Goal: Check status: Check status

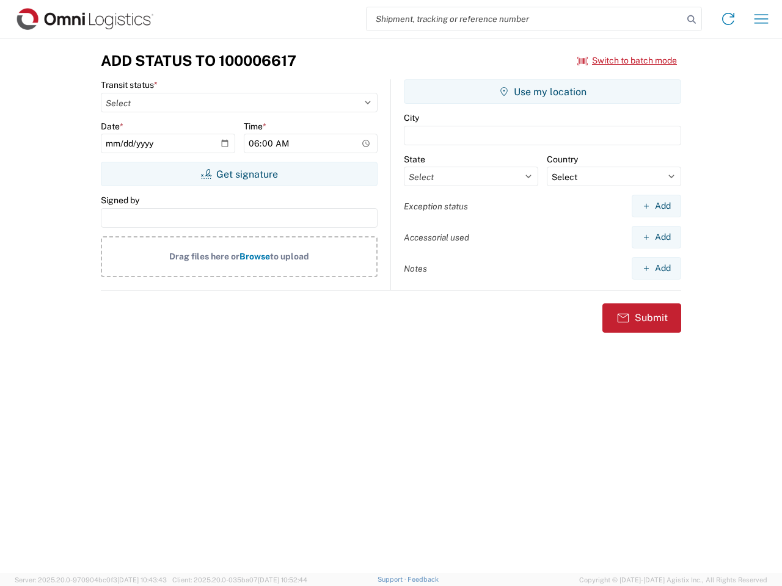
click at [525, 19] on input "search" at bounding box center [525, 18] width 316 height 23
click at [692, 20] on icon at bounding box center [691, 19] width 17 height 17
click at [728, 19] on icon at bounding box center [728, 19] width 20 height 20
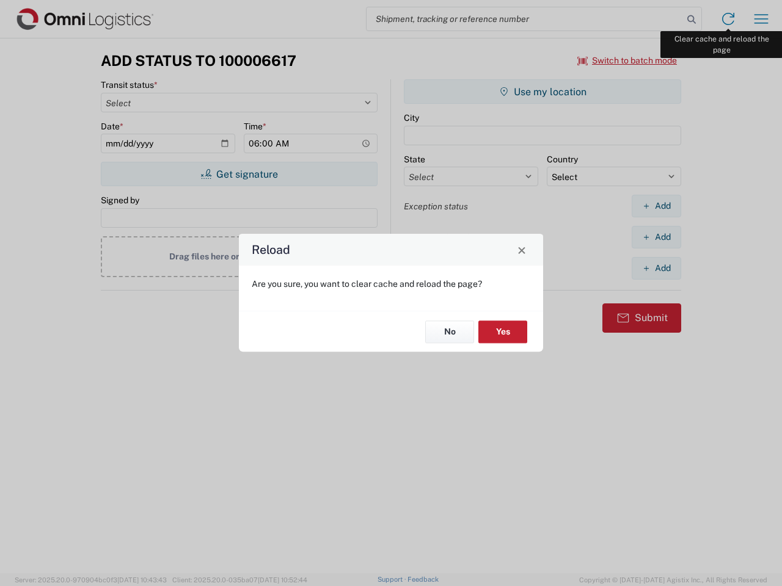
click at [761, 19] on div "Reload Are you sure, you want to clear cache and reload the page? No Yes" at bounding box center [391, 293] width 782 height 586
click at [627, 60] on div "Reload Are you sure, you want to clear cache and reload the page? No Yes" at bounding box center [391, 293] width 782 height 586
click at [239, 174] on div "Reload Are you sure, you want to clear cache and reload the page? No Yes" at bounding box center [391, 293] width 782 height 586
click at [542, 92] on div "Reload Are you sure, you want to clear cache and reload the page? No Yes" at bounding box center [391, 293] width 782 height 586
click at [656, 206] on div "Reload Are you sure, you want to clear cache and reload the page? No Yes" at bounding box center [391, 293] width 782 height 586
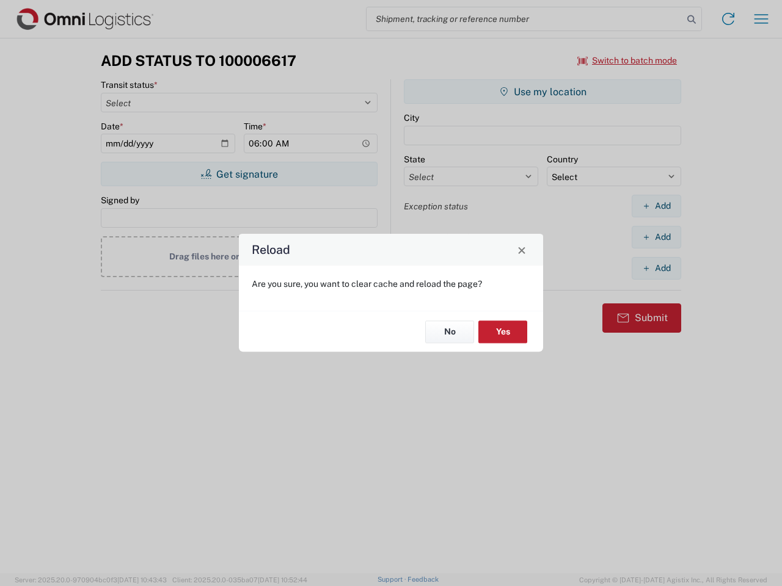
click at [656, 237] on div "Reload Are you sure, you want to clear cache and reload the page? No Yes" at bounding box center [391, 293] width 782 height 586
click at [656, 268] on div "Reload Are you sure, you want to clear cache and reload the page? No Yes" at bounding box center [391, 293] width 782 height 586
